Goal: Transaction & Acquisition: Purchase product/service

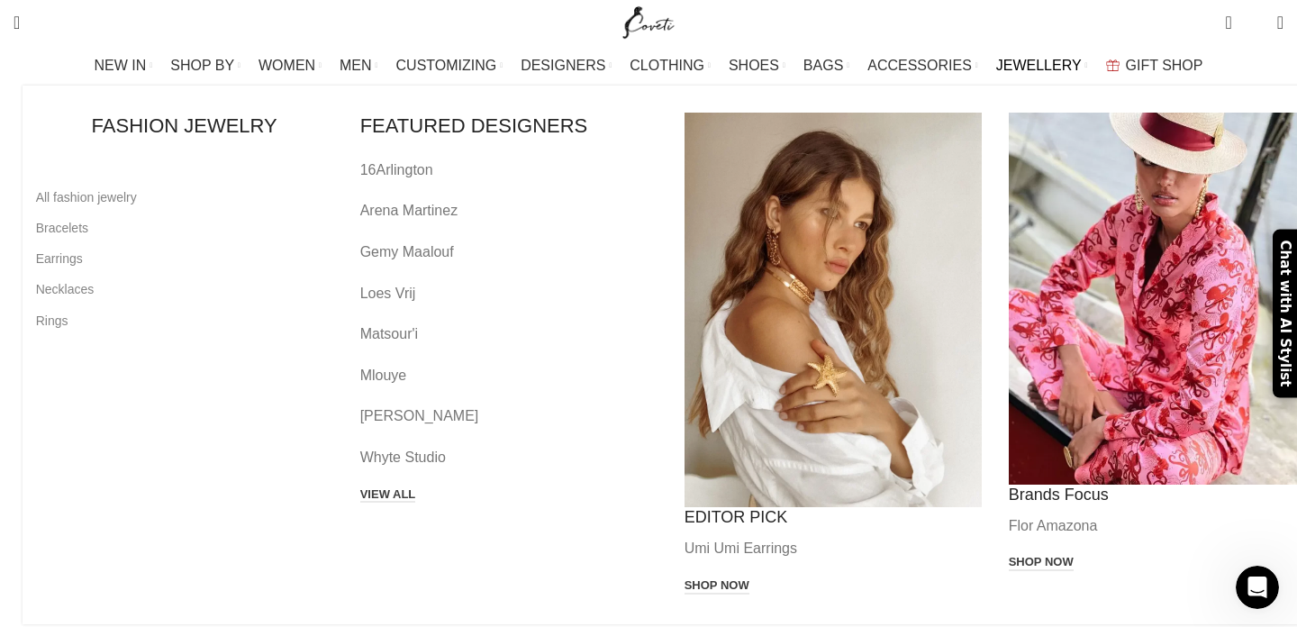
scroll to position [1006, 0]
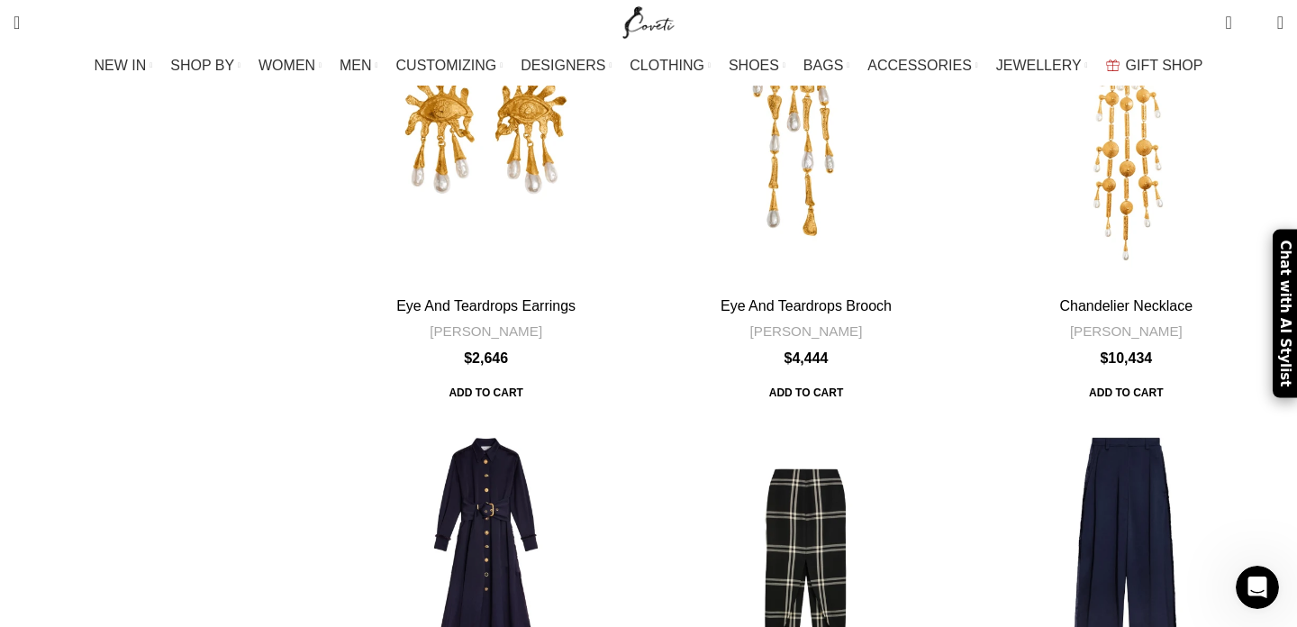
click at [626, 36] on img "Site logo" at bounding box center [649, 22] width 60 height 45
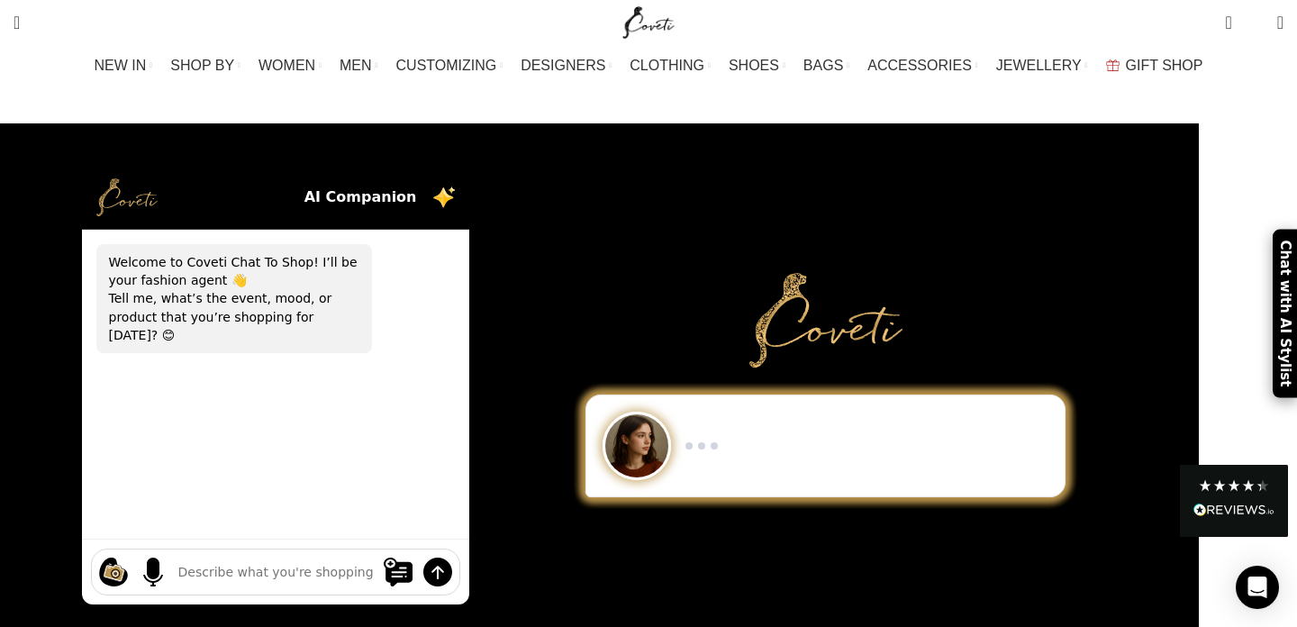
click at [537, 243] on div at bounding box center [275, 385] width 523 height 439
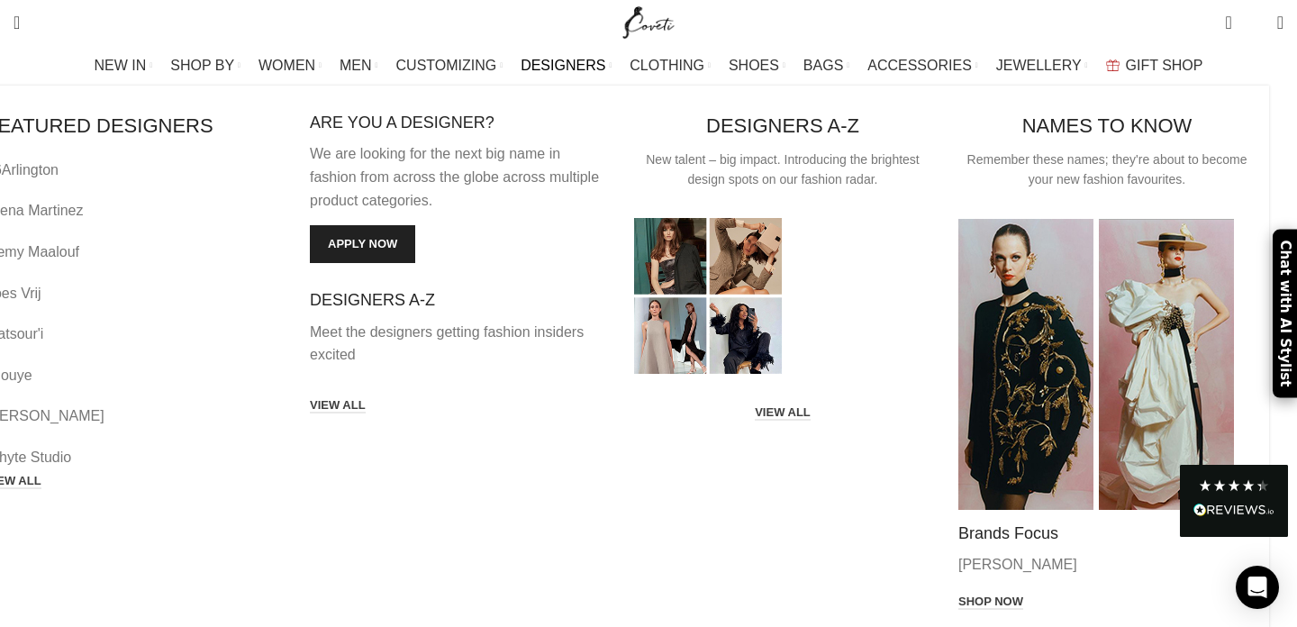
scroll to position [3748, 0]
click at [783, 405] on link "VIEW ALL" at bounding box center [783, 413] width 56 height 16
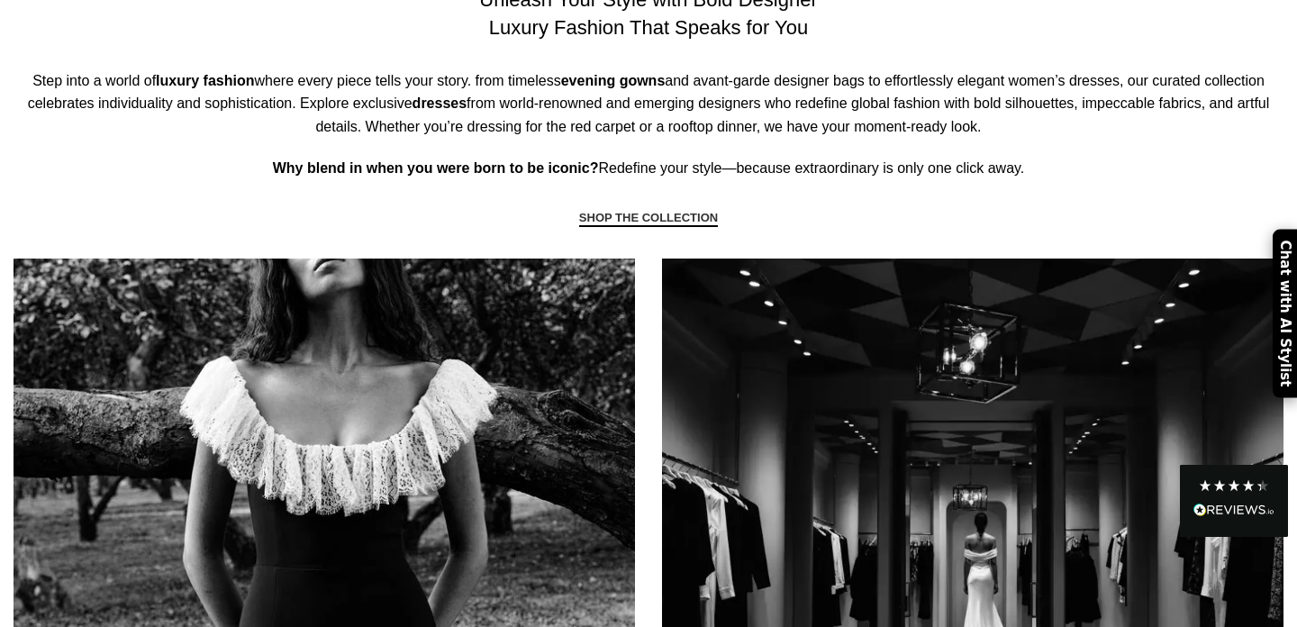
click at [678, 217] on link "SHOP THE COLLECTION" at bounding box center [648, 219] width 139 height 16
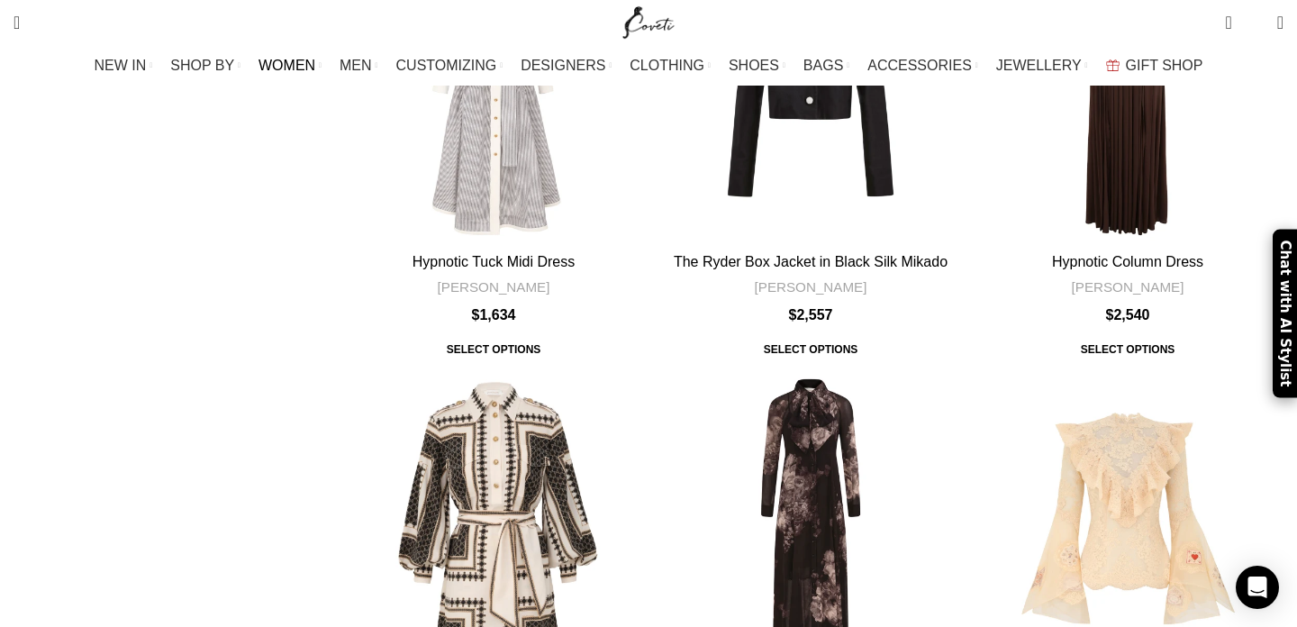
scroll to position [3844, 0]
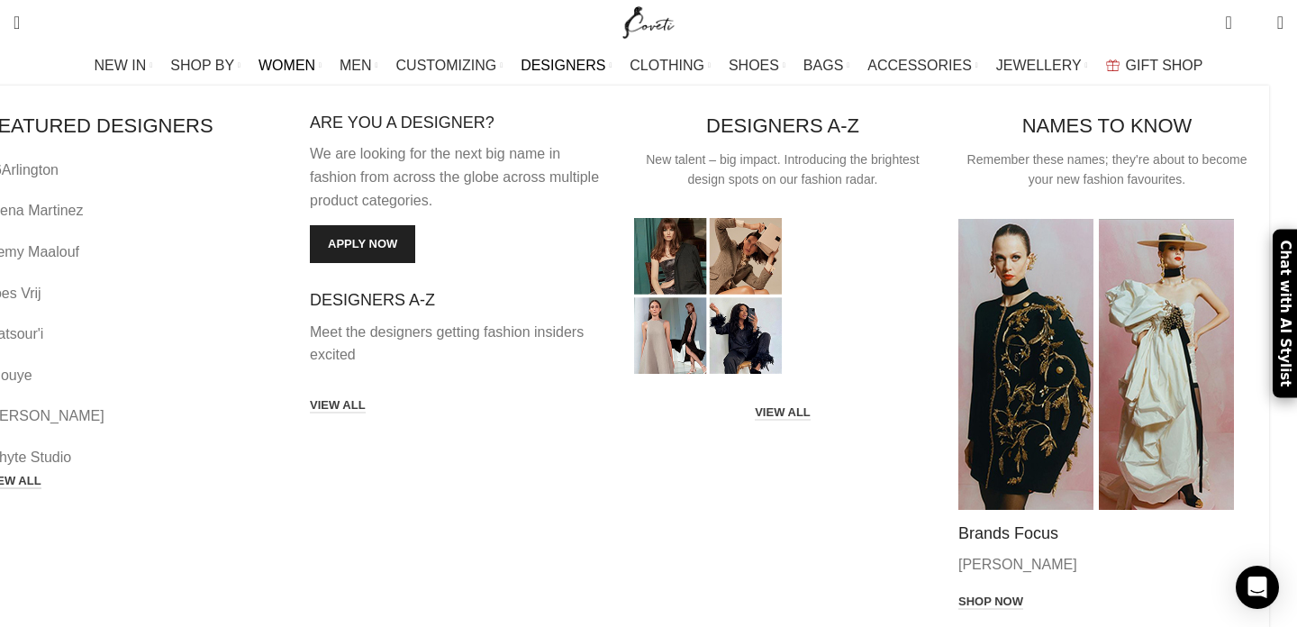
click at [41, 474] on link "VIEW ALL" at bounding box center [14, 482] width 56 height 16
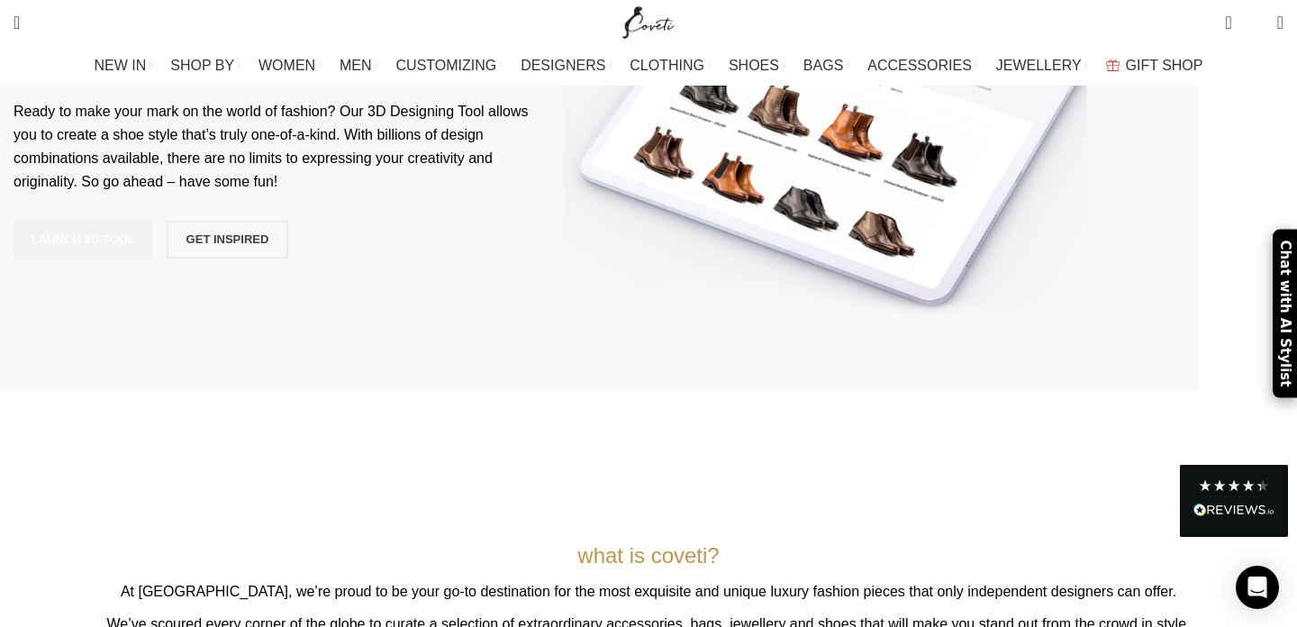
scroll to position [3969, 0]
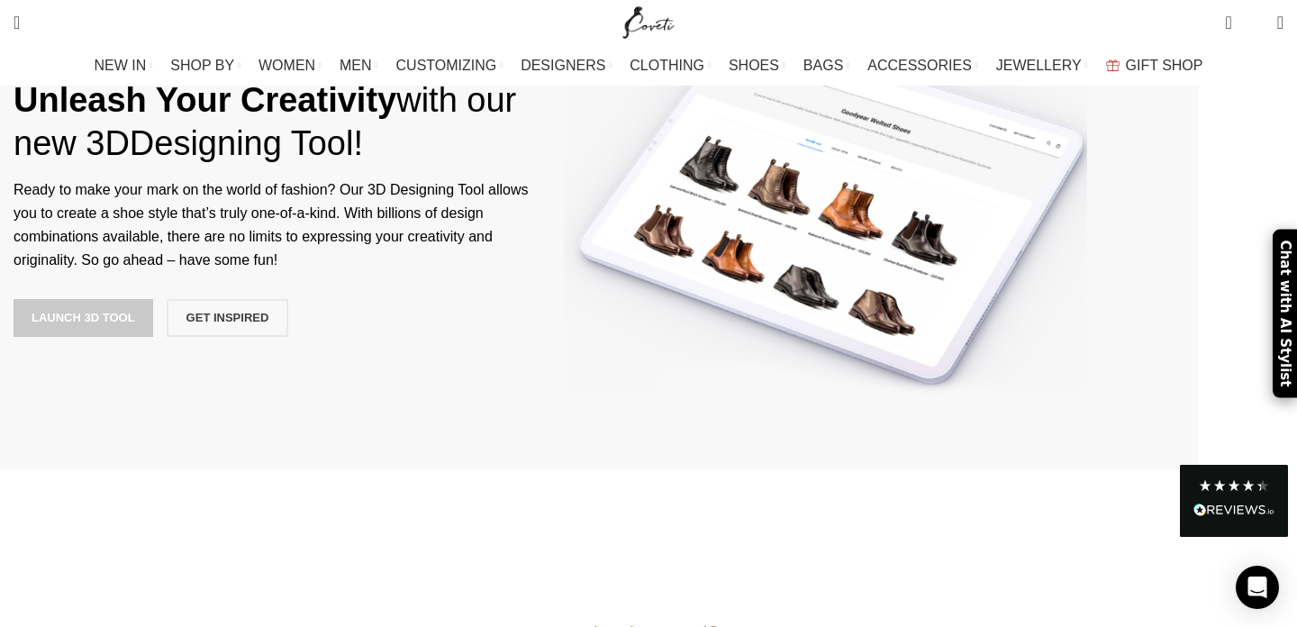
click at [153, 299] on link "LAUNCH 3D TOOL" at bounding box center [84, 318] width 140 height 38
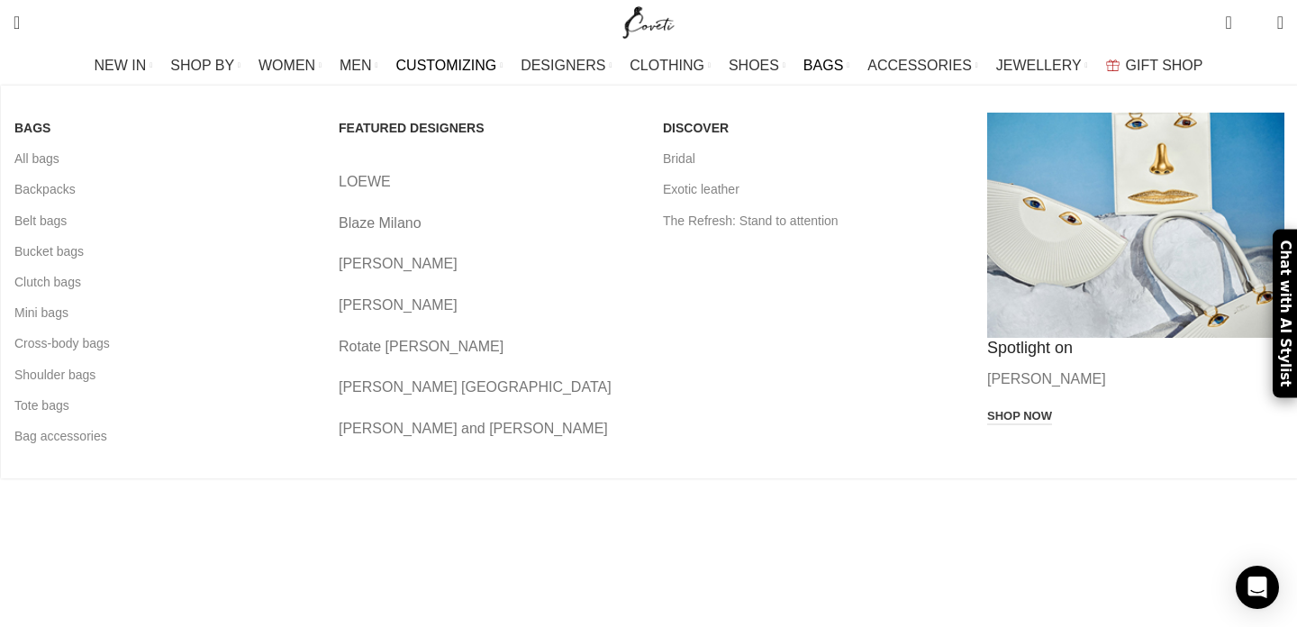
click at [988, 376] on p "[PERSON_NAME]" at bounding box center [1136, 379] width 297 height 23
click at [988, 411] on link "Shop now" at bounding box center [1020, 417] width 65 height 16
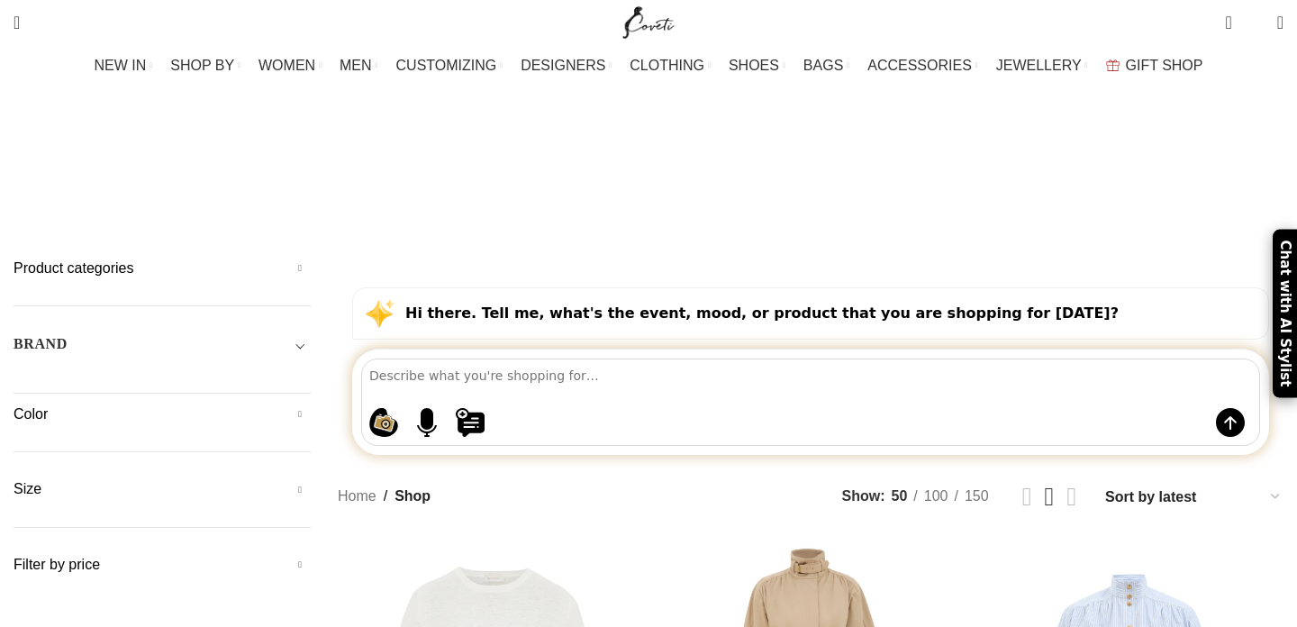
click at [287, 333] on div "BRAND" at bounding box center [162, 349] width 297 height 32
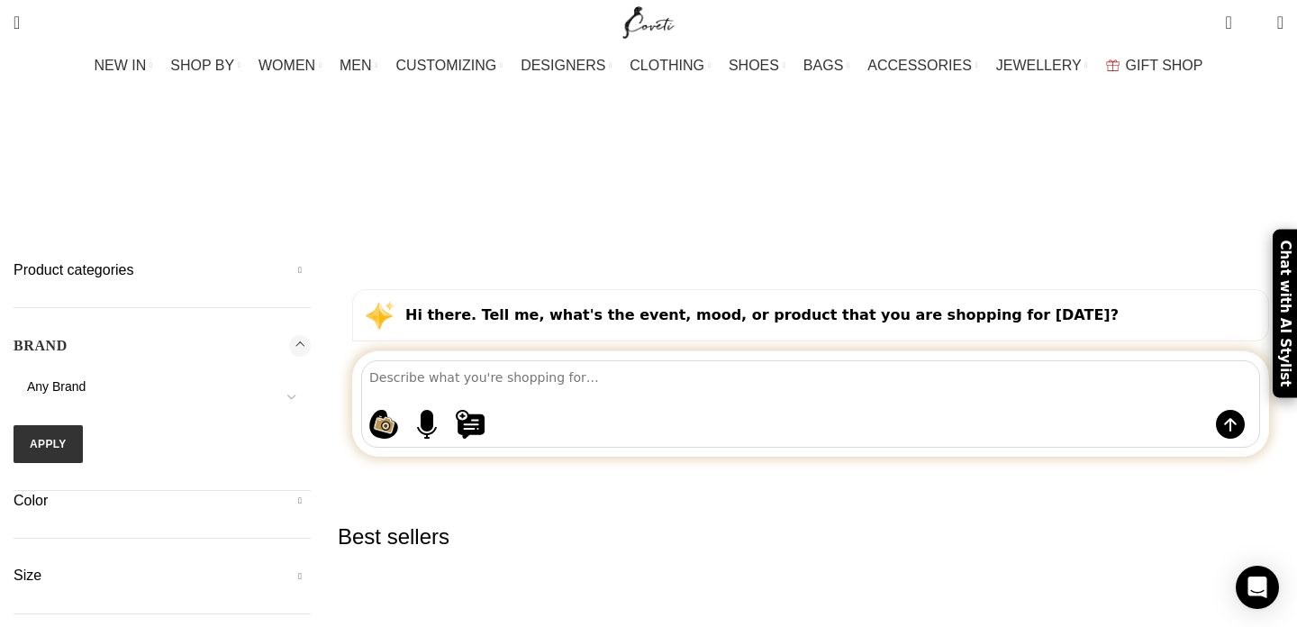
click at [301, 378] on span "Any Brand" at bounding box center [162, 387] width 297 height 18
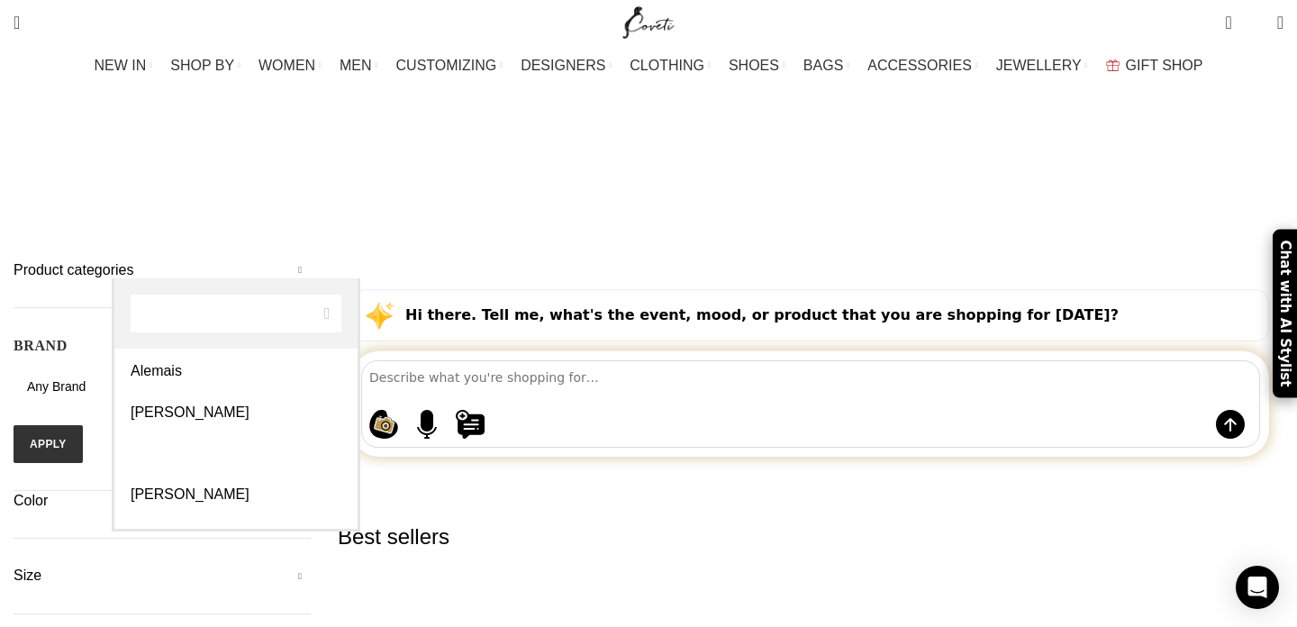
scroll to position [303, 0]
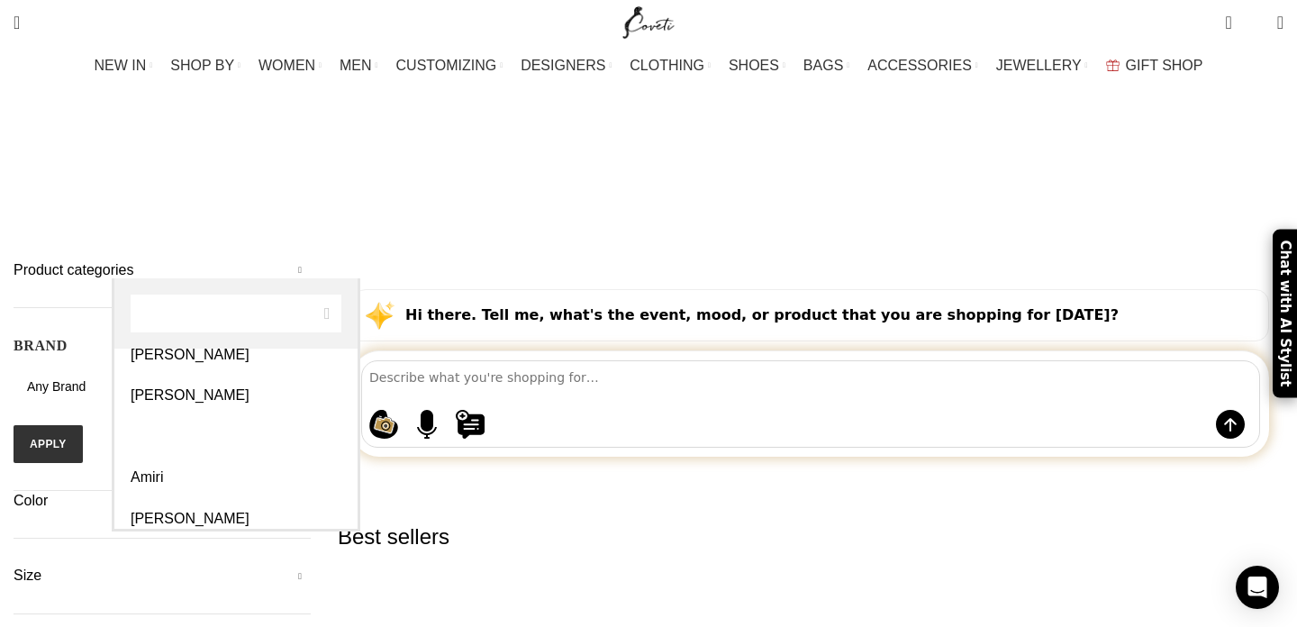
select select "alexandre-vauthier"
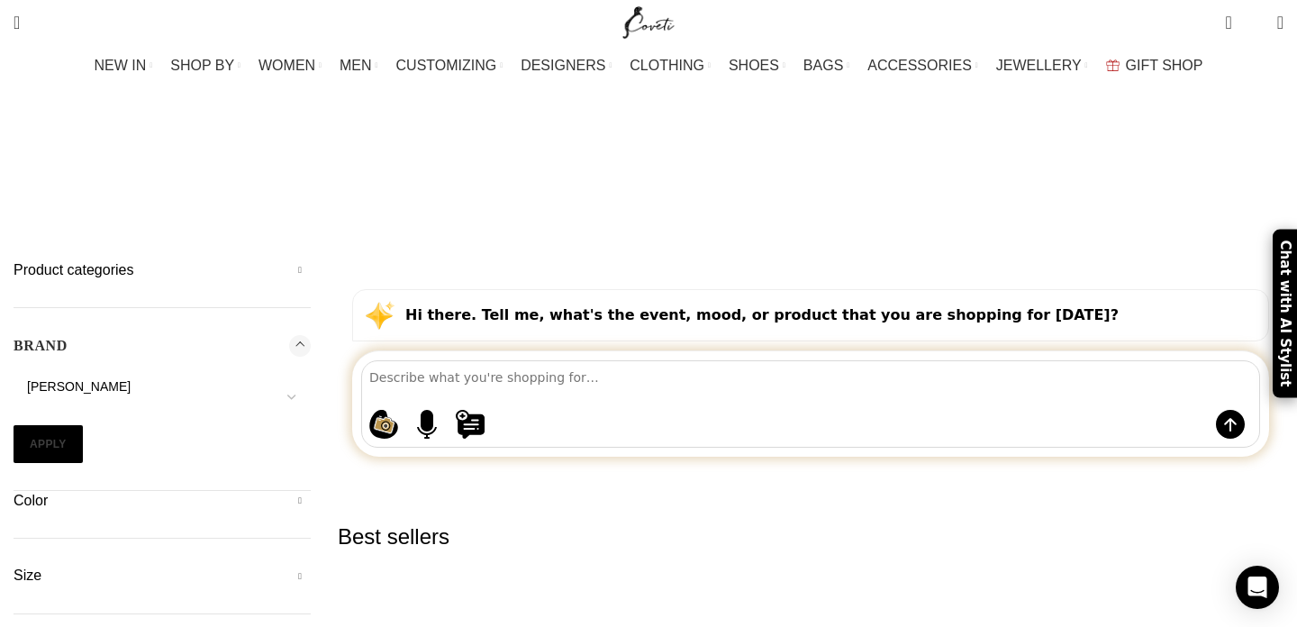
click at [83, 425] on button "Apply" at bounding box center [48, 444] width 69 height 38
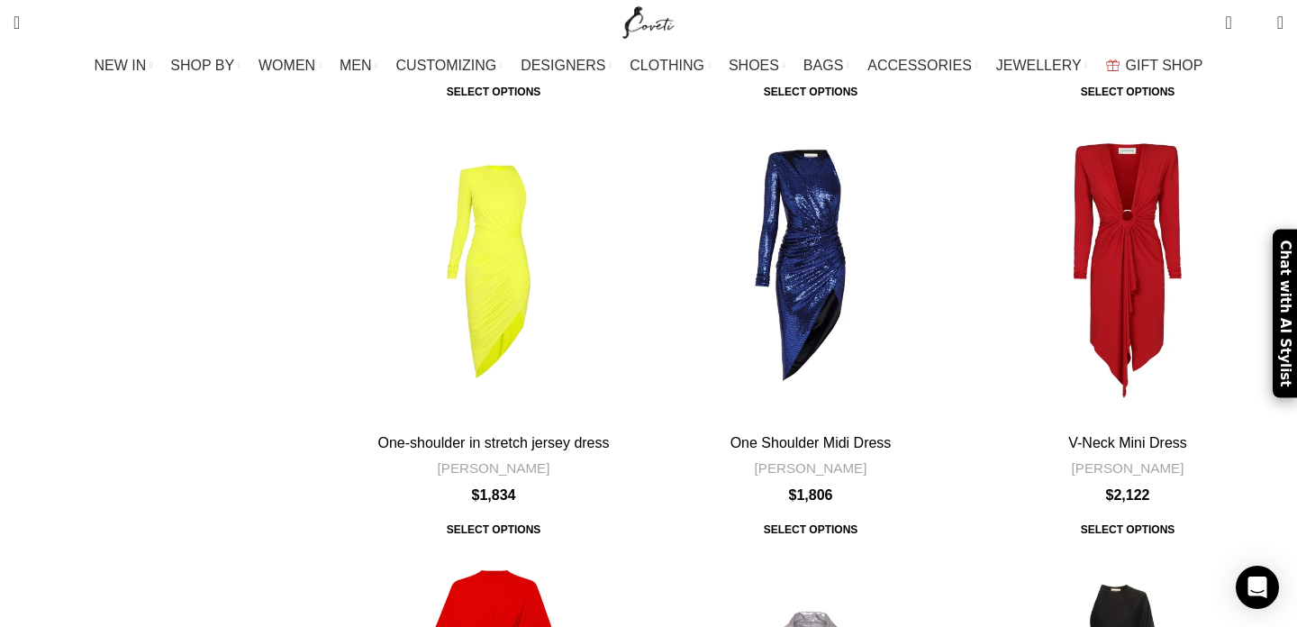
scroll to position [6211, 0]
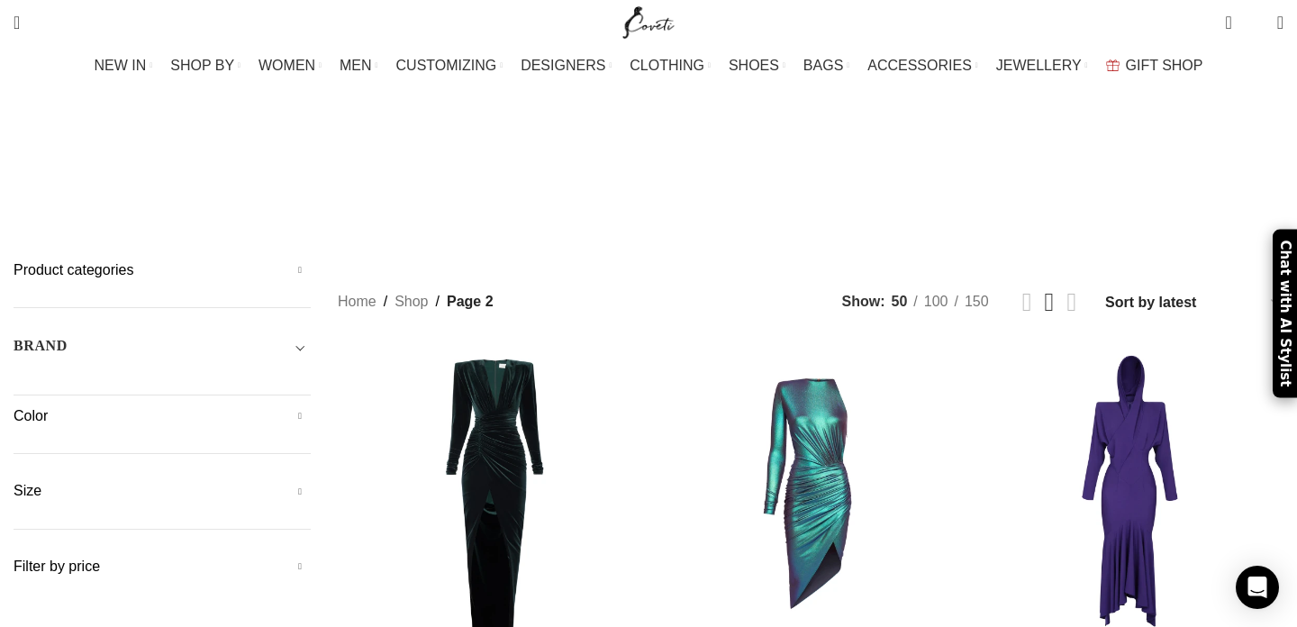
click at [311, 335] on span "Toggle filter" at bounding box center [300, 346] width 22 height 22
click at [311, 378] on select "16Arlington Adam Lippes Agua By Agua Bendita Aje Alejandra De Coss Alemais Ales…" at bounding box center [162, 397] width 297 height 38
select select "house-of-cb"
click at [83, 425] on button "Apply" at bounding box center [48, 444] width 69 height 38
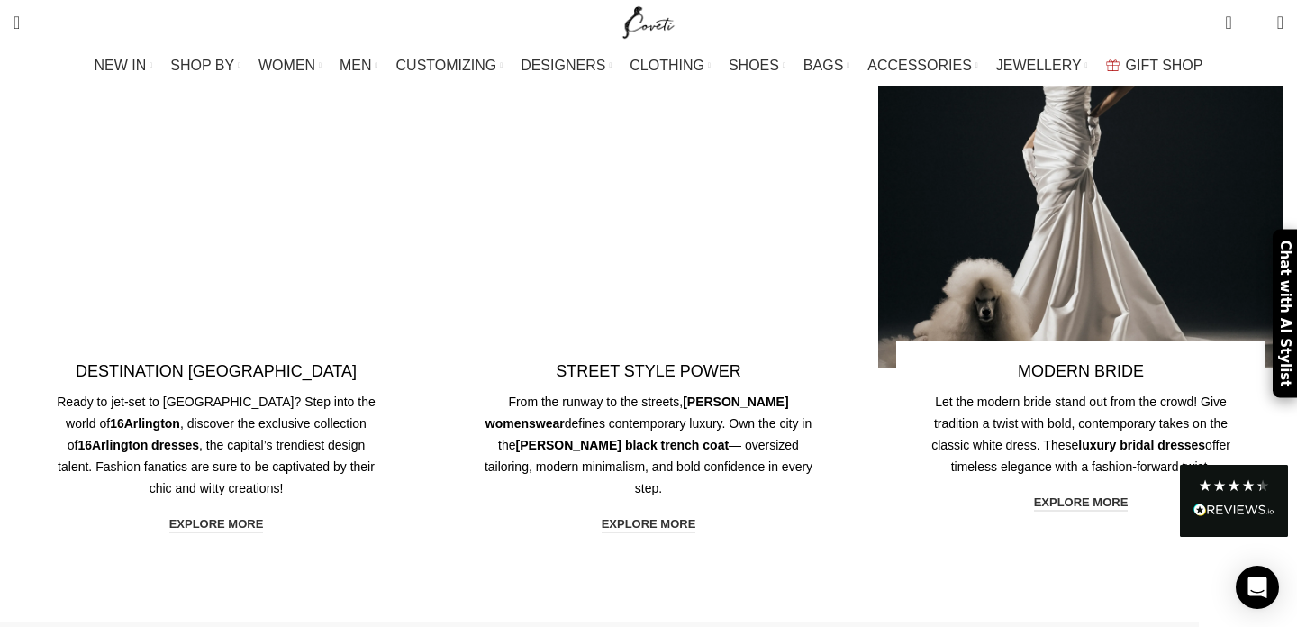
scroll to position [3294, 0]
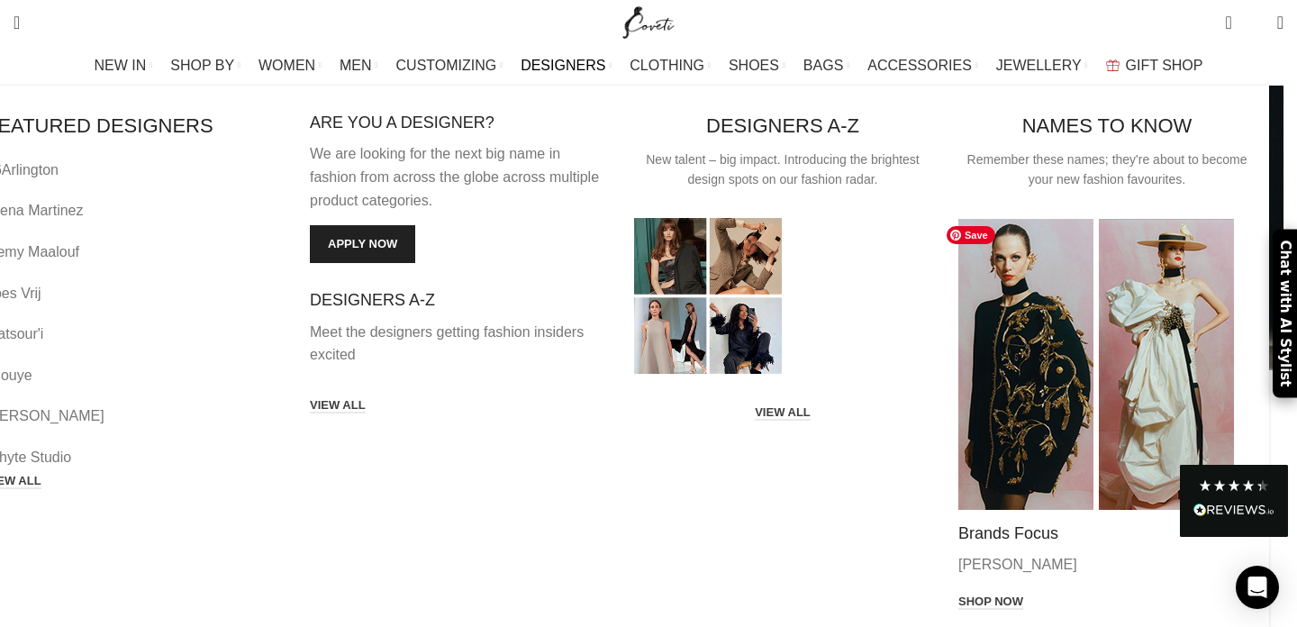
click at [1014, 423] on img "Main navigation" at bounding box center [1097, 364] width 276 height 292
click at [1053, 132] on h4 "NAMES TO KNOW" at bounding box center [1108, 127] width 170 height 28
click at [984, 590] on div "Shop now" at bounding box center [1107, 601] width 297 height 23
click at [968, 595] on link "Shop now" at bounding box center [991, 603] width 65 height 16
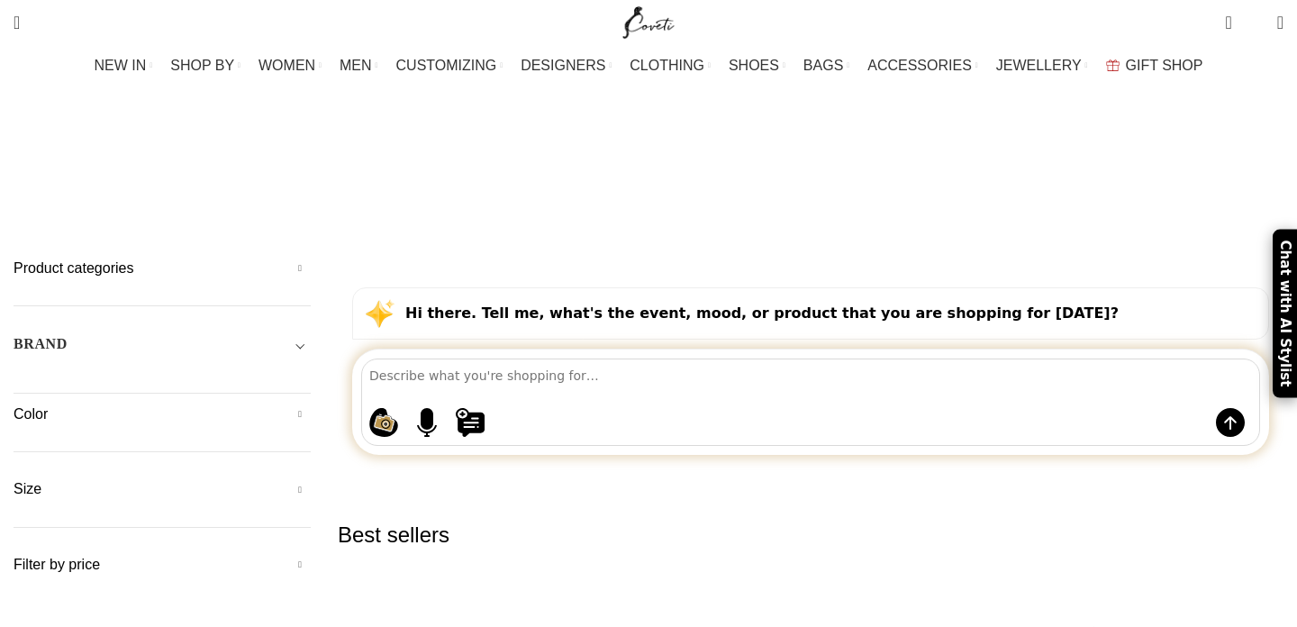
click at [292, 333] on div "BRAND" at bounding box center [162, 349] width 297 height 32
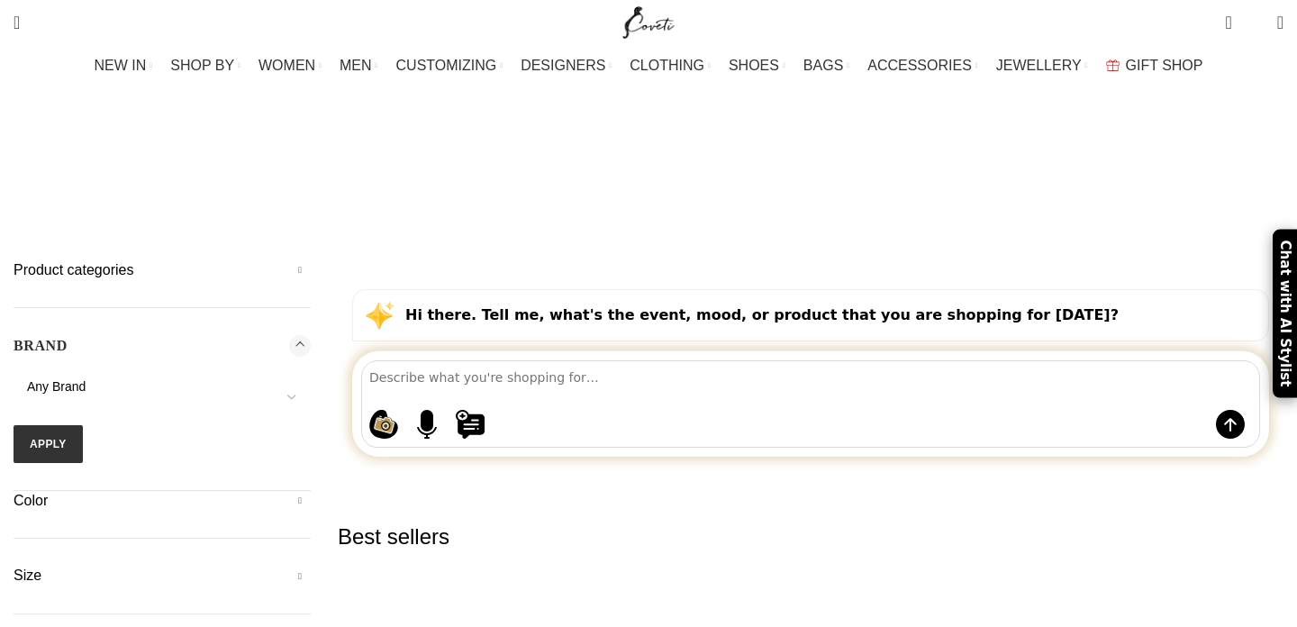
click at [253, 378] on span "Any Brand" at bounding box center [162, 387] width 297 height 18
